Goal: Check status: Check status

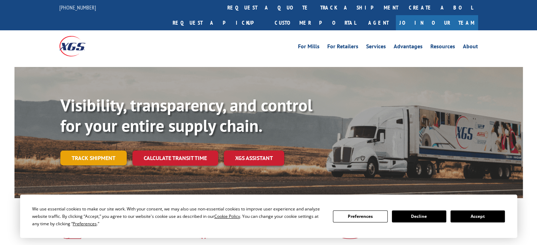
click at [95, 151] on link "Track shipment" at bounding box center [93, 158] width 66 height 15
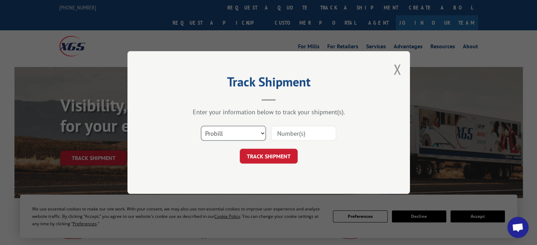
click at [232, 133] on select "Select category... Probill BOL PO" at bounding box center [233, 133] width 65 height 15
click at [201, 126] on select "Select category... Probill BOL PO" at bounding box center [233, 133] width 65 height 15
click at [264, 134] on select "Select category... Probill BOL PO" at bounding box center [233, 133] width 65 height 15
click at [201, 126] on select "Select category... Probill BOL PO" at bounding box center [233, 133] width 65 height 15
click at [257, 153] on button "TRACK SHIPMENT" at bounding box center [269, 156] width 58 height 15
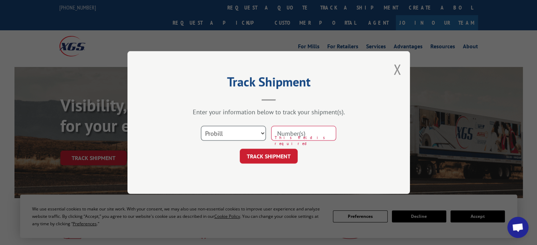
click at [225, 138] on select "Select category... Probill BOL PO" at bounding box center [233, 133] width 65 height 15
click at [295, 132] on input at bounding box center [303, 133] width 65 height 15
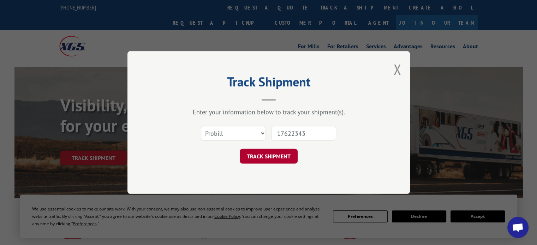
type input "17622343"
click at [276, 158] on button "TRACK SHIPMENT" at bounding box center [269, 156] width 58 height 15
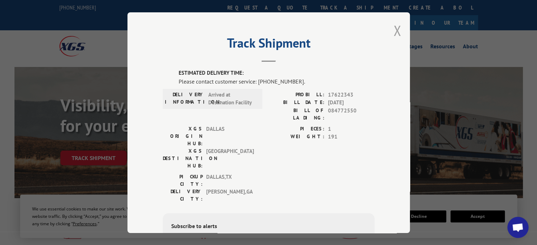
click at [395, 32] on button "Close modal" at bounding box center [397, 30] width 8 height 19
